Goal: Information Seeking & Learning: Learn about a topic

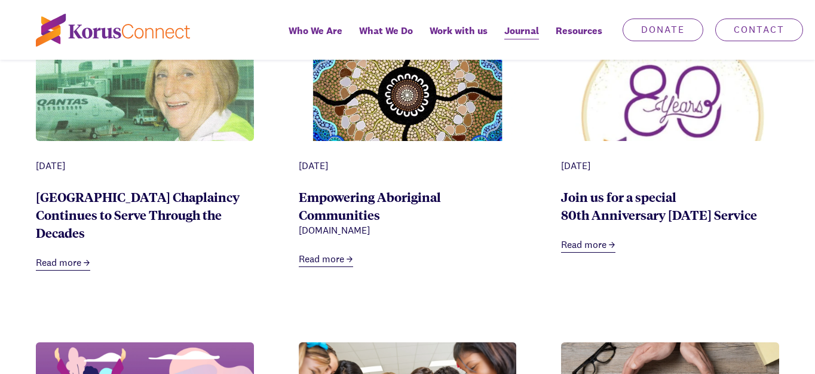
scroll to position [658, 0]
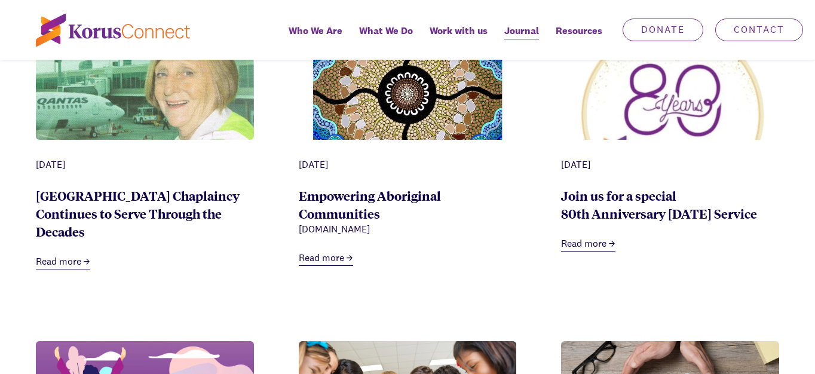
click at [363, 192] on link "Empowering Aboriginal Communities" at bounding box center [370, 204] width 142 height 35
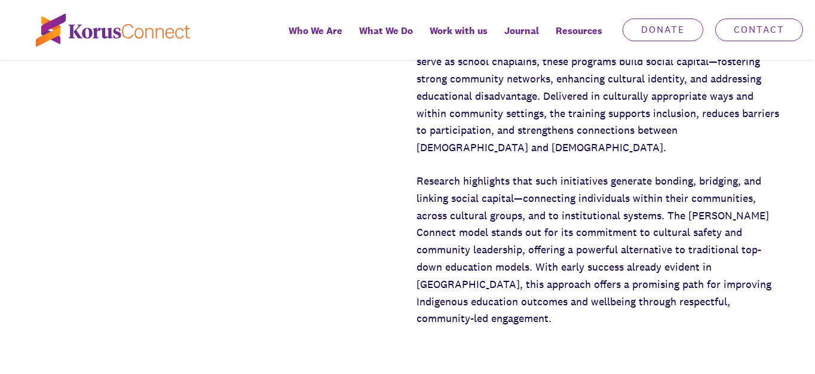
scroll to position [359, 0]
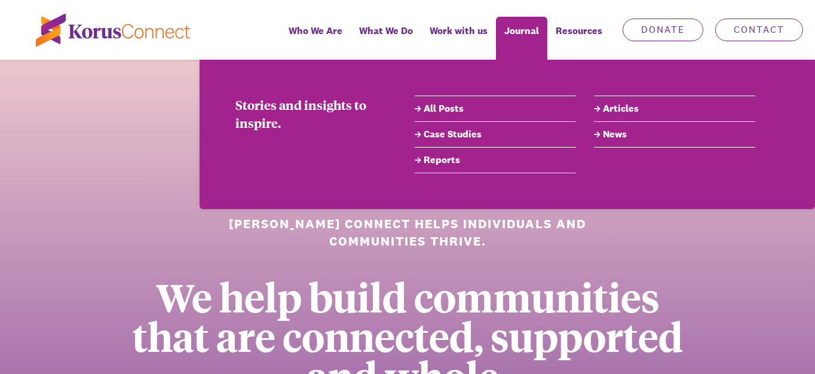
click at [445, 109] on link "All Posts" at bounding box center [495, 109] width 161 height 14
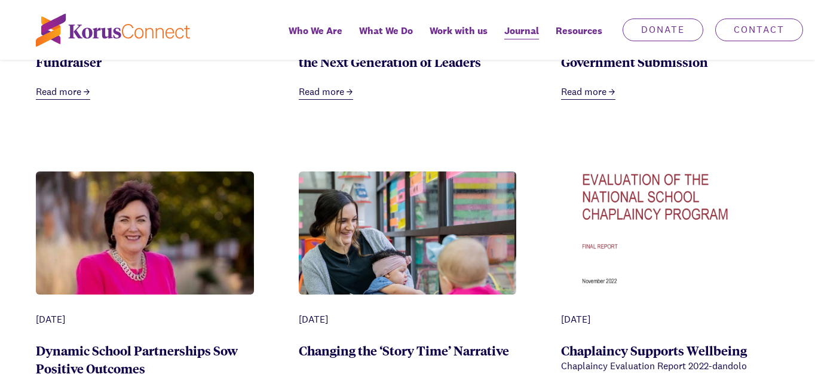
scroll to position [2929, 0]
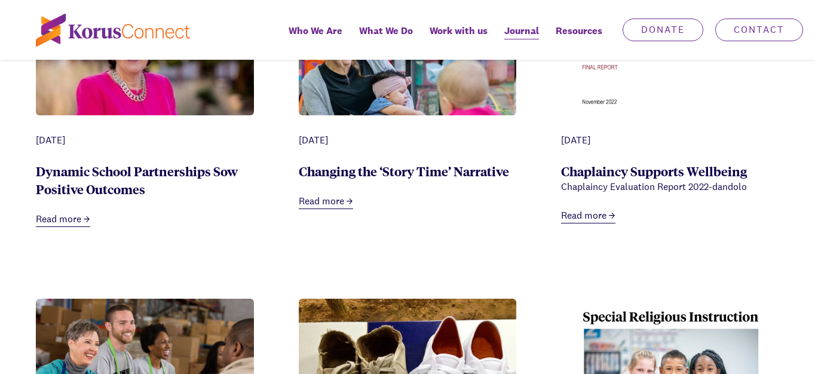
click at [86, 90] on img at bounding box center [145, 64] width 218 height 145
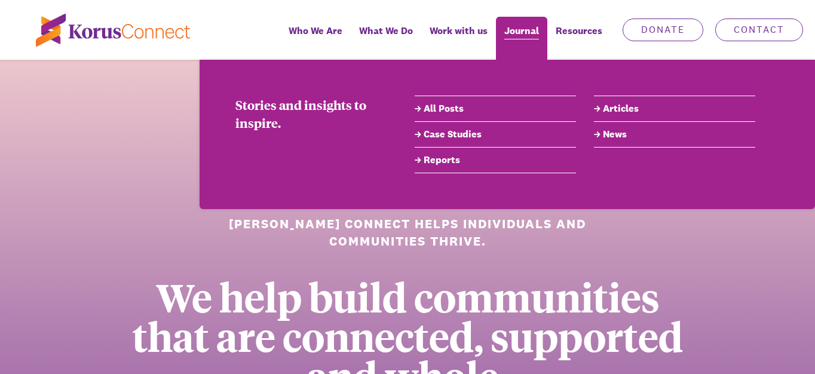
click at [528, 32] on span "Journal" at bounding box center [521, 30] width 35 height 17
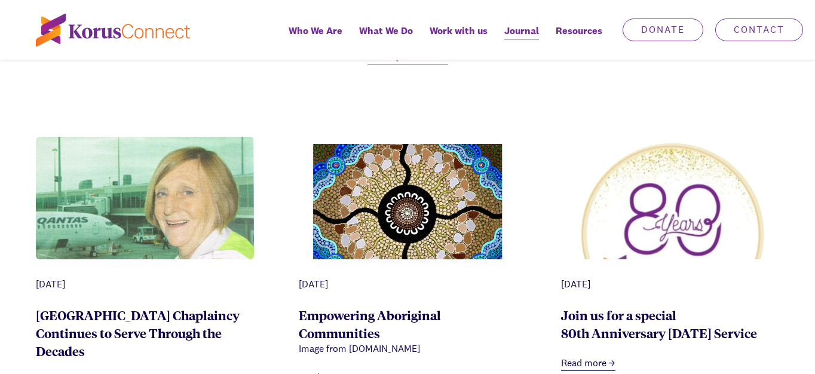
scroll to position [598, 0]
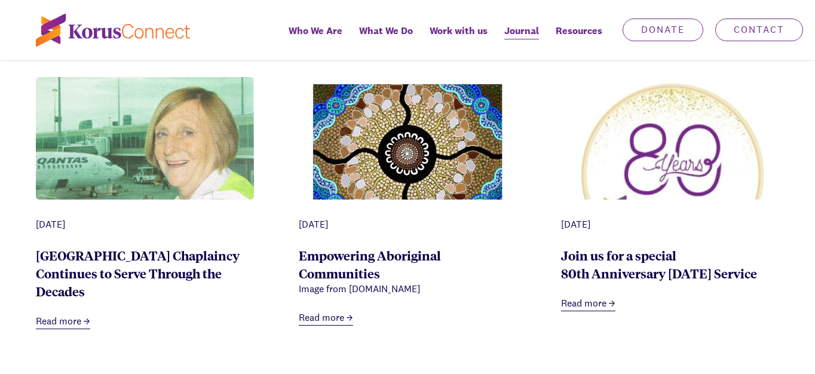
click at [139, 139] on img at bounding box center [145, 163] width 218 height 173
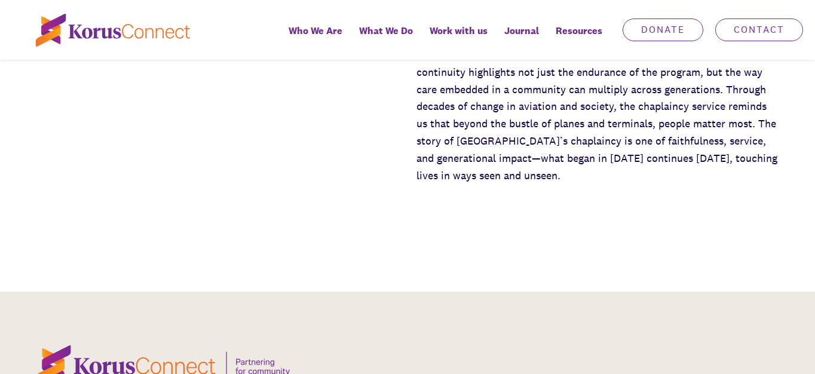
scroll to position [538, 0]
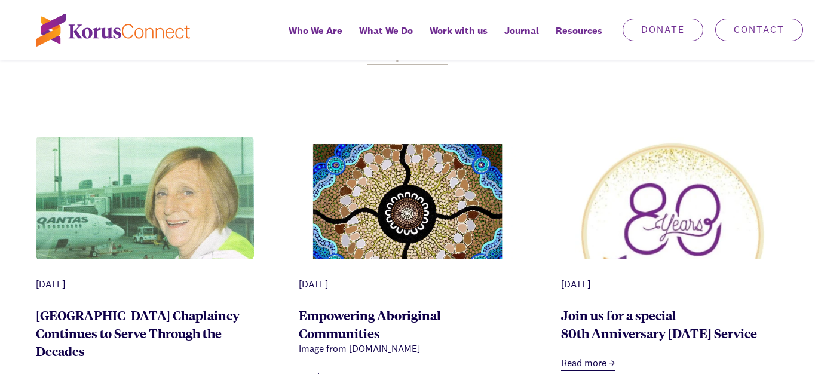
scroll to position [598, 0]
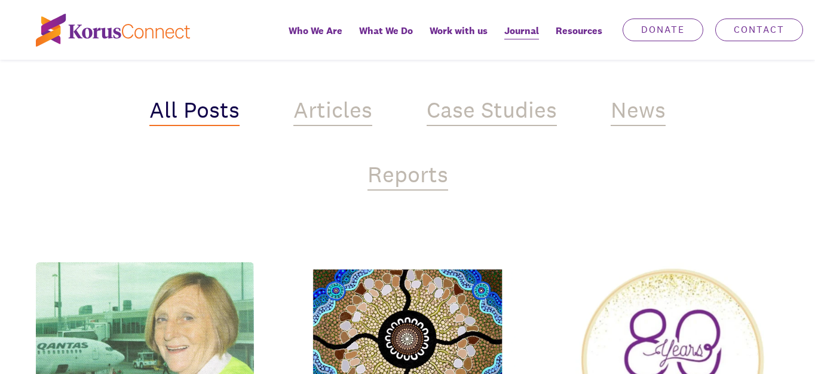
scroll to position [418, 0]
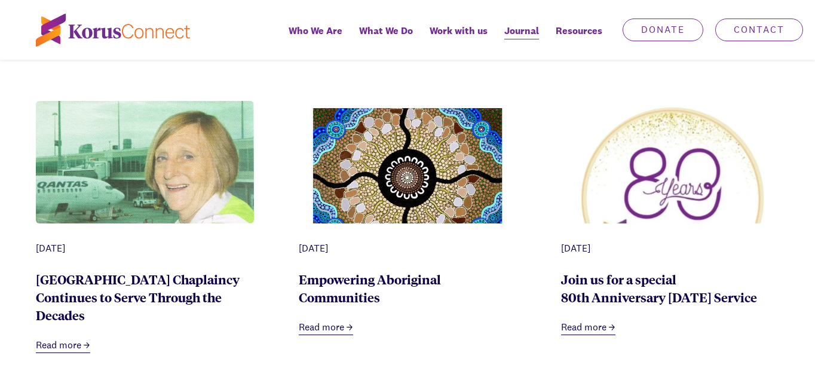
scroll to position [717, 0]
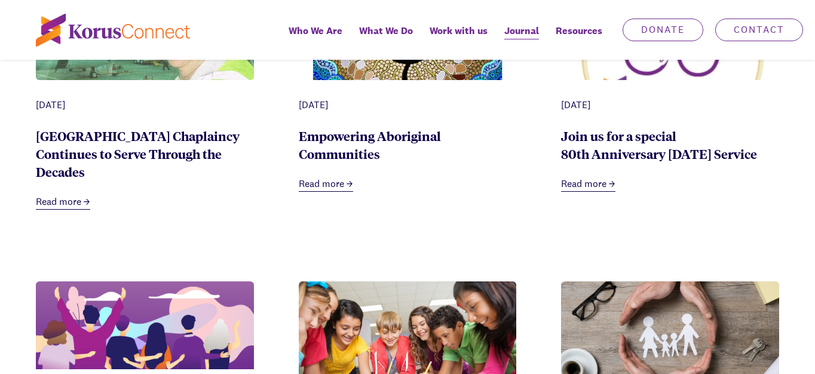
click at [337, 146] on link "Empowering Aboriginal Communities" at bounding box center [370, 144] width 142 height 35
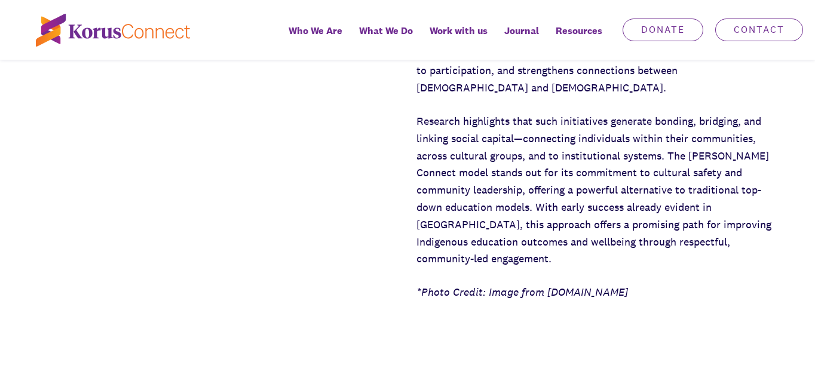
scroll to position [418, 0]
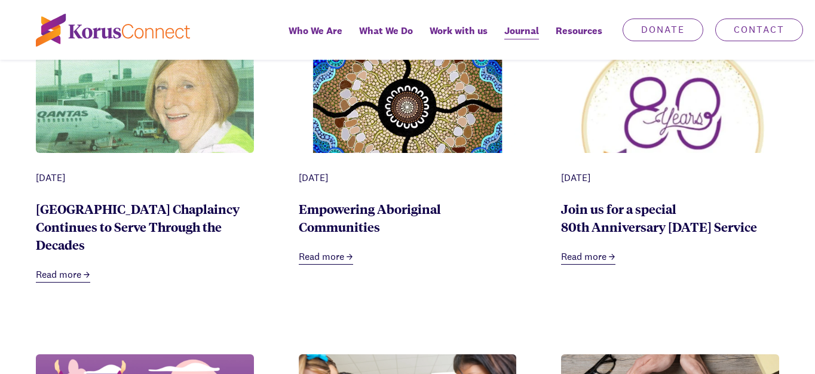
scroll to position [538, 0]
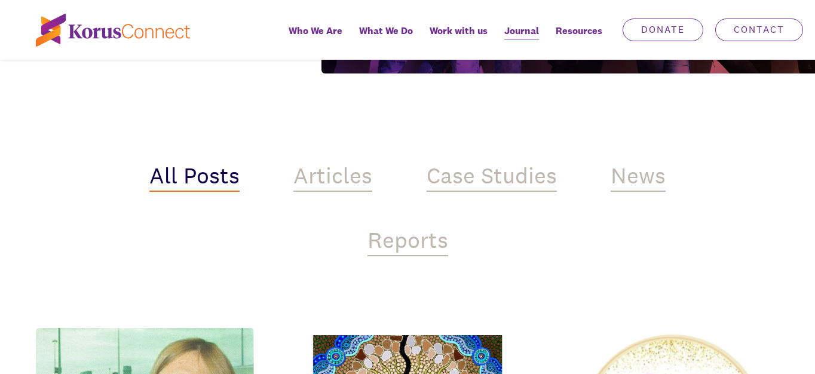
scroll to position [478, 0]
